Goal: Answer question/provide support

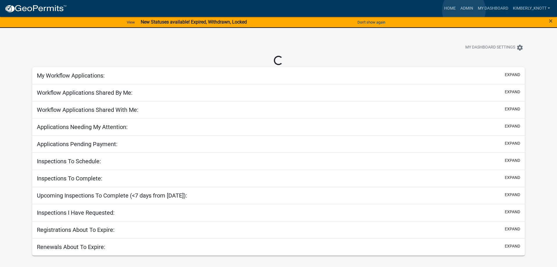
click at [464, 10] on link "Admin" at bounding box center [466, 8] width 17 height 11
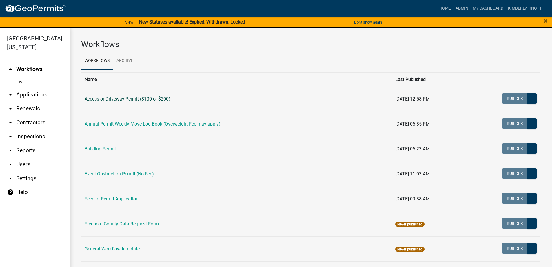
click at [143, 101] on link "Access or Driveway Permit ($100 or $200)" at bounding box center [128, 99] width 86 height 6
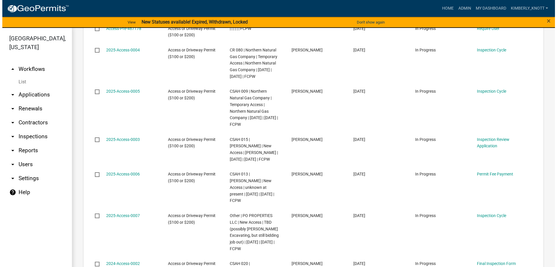
scroll to position [377, 0]
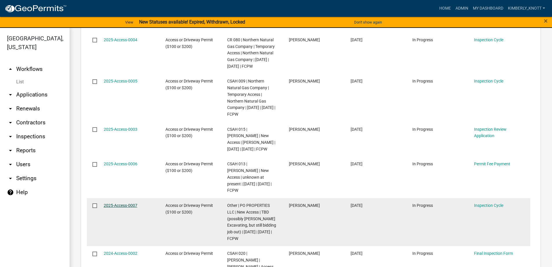
click at [115, 203] on link "2025-Access-0007" at bounding box center [121, 205] width 34 height 5
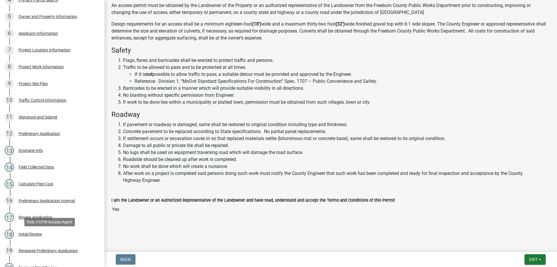
scroll to position [203, 0]
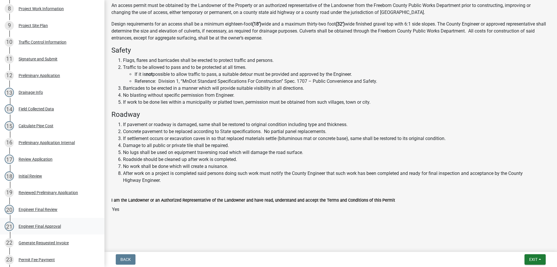
click at [48, 226] on div "Engineer Final Approval" at bounding box center [40, 226] width 42 height 4
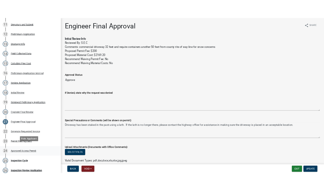
scroll to position [261, 0]
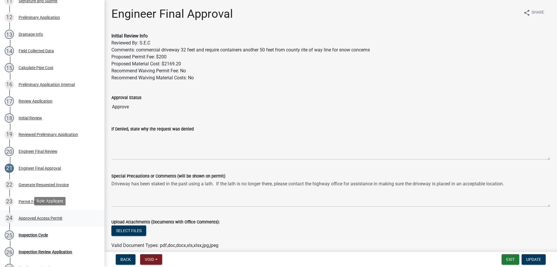
click at [39, 216] on div "Approved Access Permit" at bounding box center [41, 218] width 44 height 4
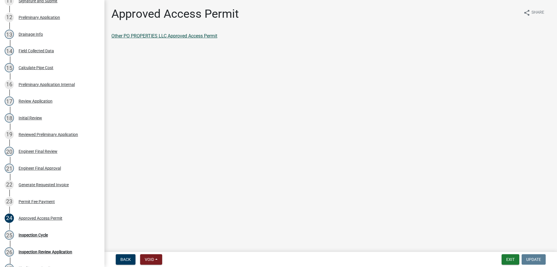
click at [178, 36] on link "Other PO PROPERTIES LLC Approved Access Permit" at bounding box center [164, 36] width 106 height 6
